Goal: Transaction & Acquisition: Subscribe to service/newsletter

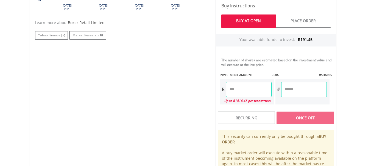
scroll to position [274, 0]
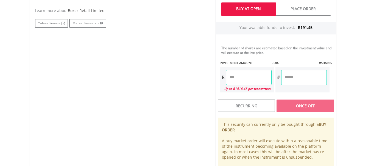
click at [240, 80] on input "number" at bounding box center [249, 77] width 46 height 15
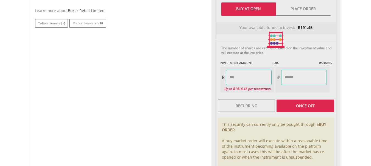
click at [306, 105] on div "Last Updated Price: 15-min. Delay* Price Update Cost: 0 Credits Market Closed S…" at bounding box center [275, 40] width 129 height 276
type input "******"
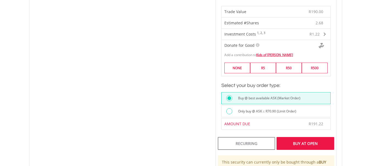
scroll to position [384, 0]
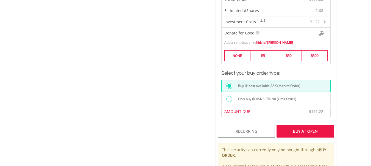
click at [309, 131] on div "Buy At Open" at bounding box center [304, 131] width 57 height 13
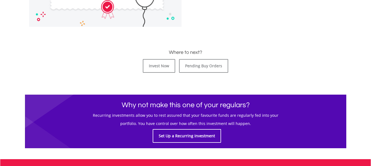
scroll to position [247, 0]
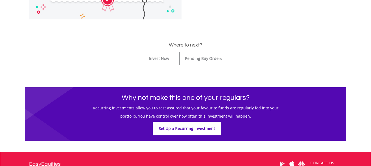
click at [191, 129] on link "Set Up a Recurring Investment" at bounding box center [186, 129] width 68 height 14
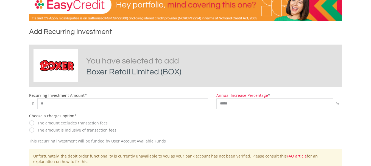
scroll to position [110, 0]
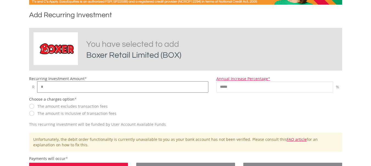
click at [50, 88] on input "*" at bounding box center [122, 87] width 171 height 11
type input "*"
type input "***"
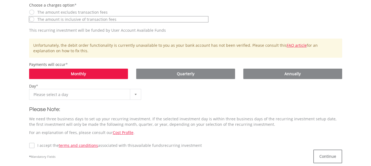
scroll to position [219, 0]
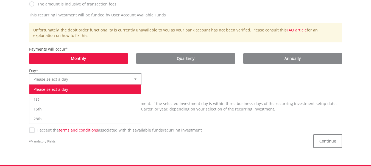
click at [136, 79] on b at bounding box center [135, 79] width 2 height 1
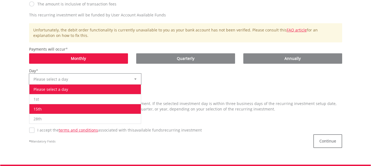
click at [74, 109] on li "15th" at bounding box center [85, 109] width 112 height 10
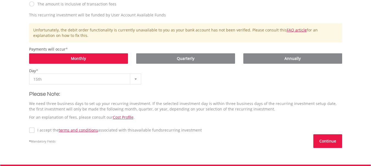
click at [324, 137] on button "Continue" at bounding box center [327, 142] width 29 height 14
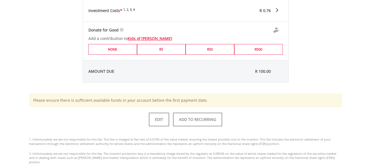
scroll to position [302, 0]
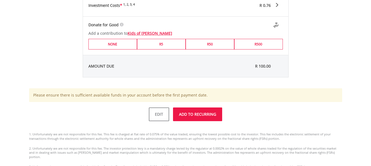
click at [199, 113] on button "ADD TO RECURRING" at bounding box center [197, 115] width 49 height 14
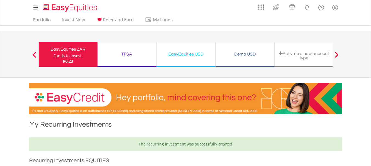
click at [130, 51] on div "TFSA" at bounding box center [127, 54] width 52 height 8
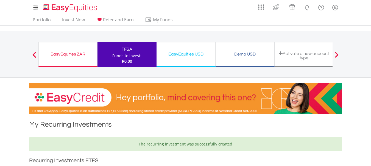
click at [194, 55] on div "EasyEquities USD" at bounding box center [186, 54] width 52 height 8
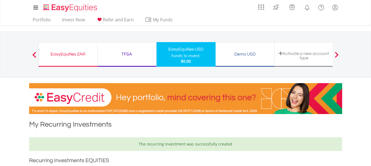
click at [235, 52] on div "Demo USD" at bounding box center [245, 54] width 52 height 8
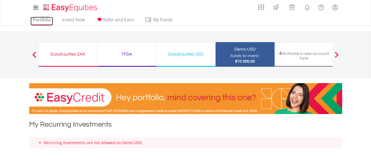
click at [41, 20] on link "Portfolio" at bounding box center [41, 21] width 22 height 9
